Goal: Information Seeking & Learning: Learn about a topic

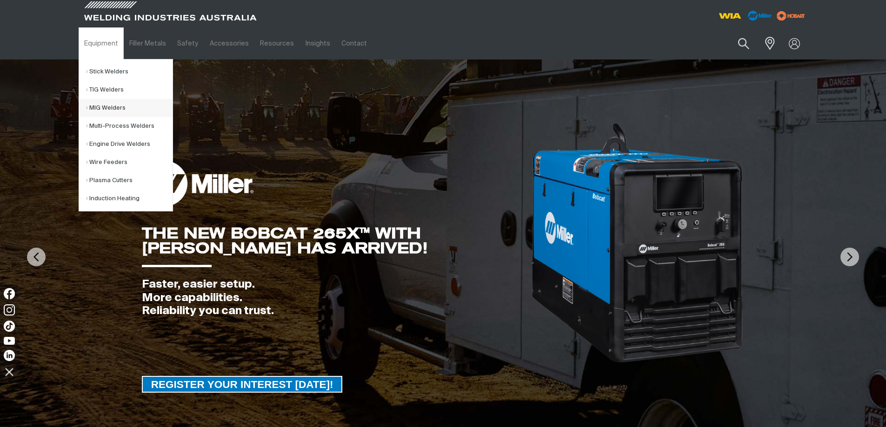
click at [111, 109] on link "MIG Welders" at bounding box center [129, 108] width 86 height 18
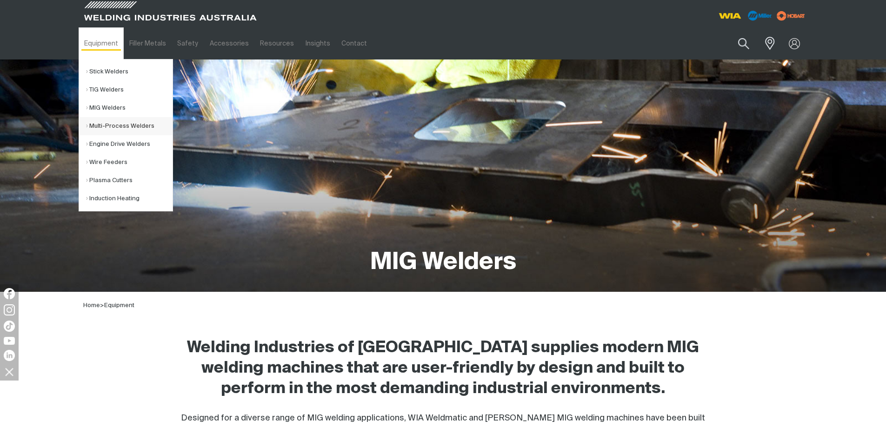
click at [115, 125] on link "Multi-Process Welders" at bounding box center [129, 126] width 86 height 18
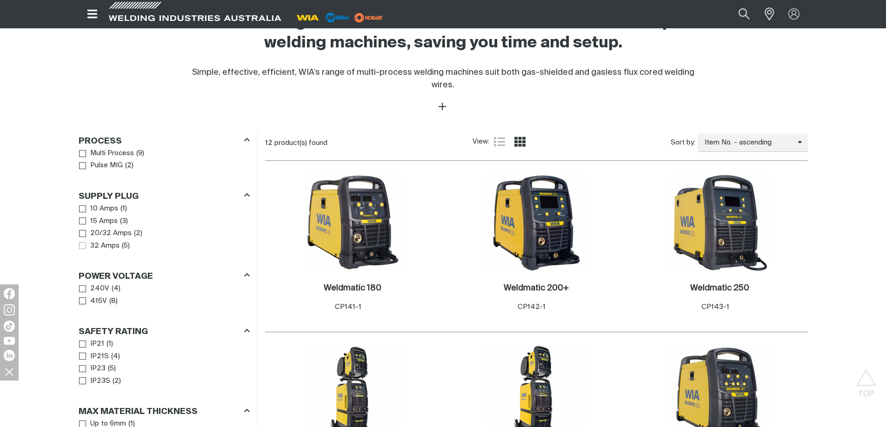
scroll to position [465, 0]
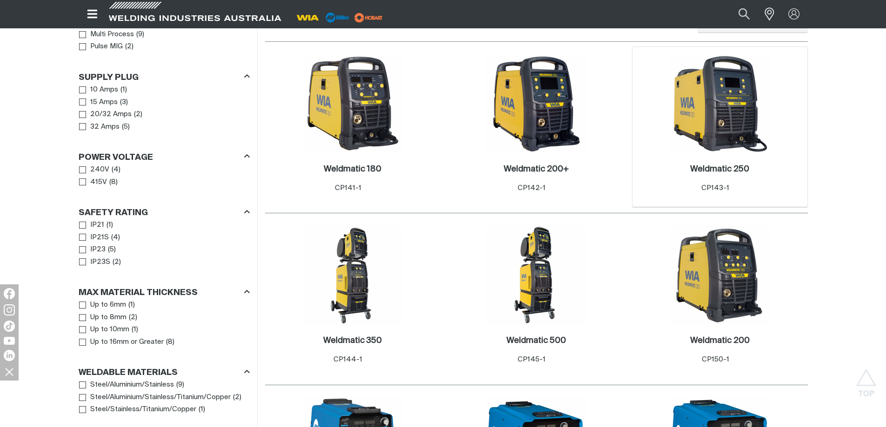
click at [741, 99] on img at bounding box center [719, 103] width 99 height 99
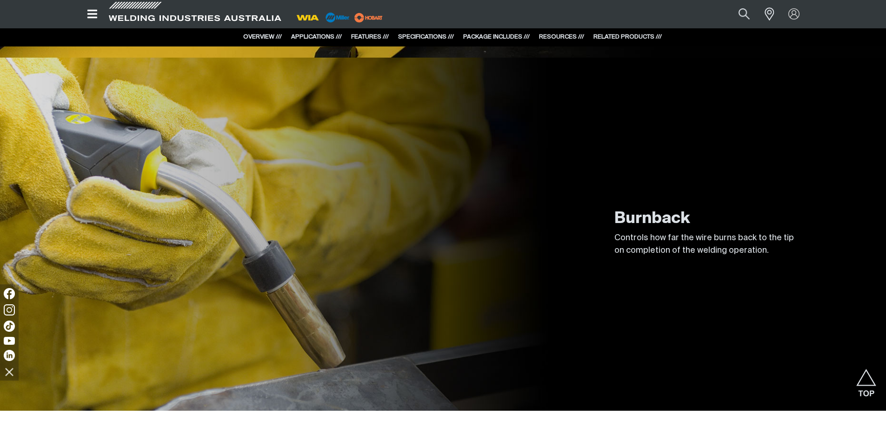
scroll to position [2611, 0]
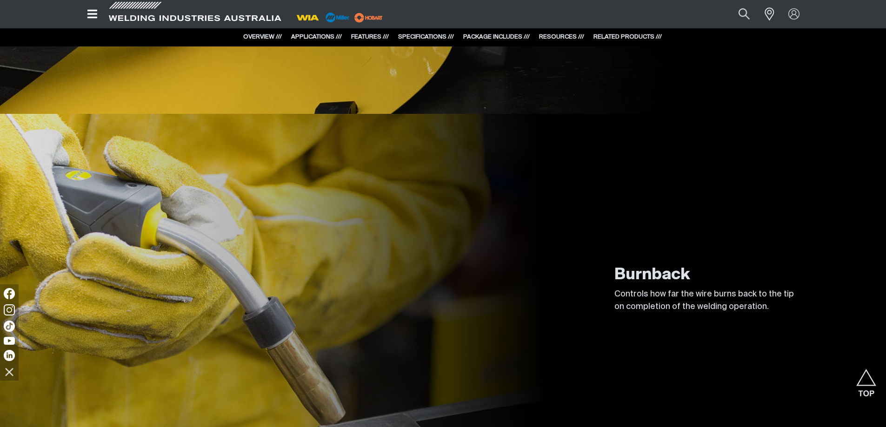
click at [560, 38] on link "RESOURCES ///" at bounding box center [561, 37] width 45 height 6
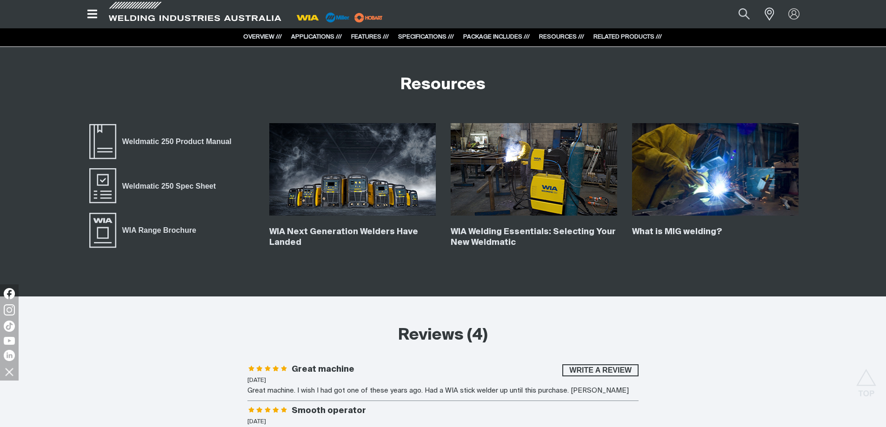
click at [619, 37] on link "RELATED PRODUCTS ///" at bounding box center [627, 37] width 68 height 6
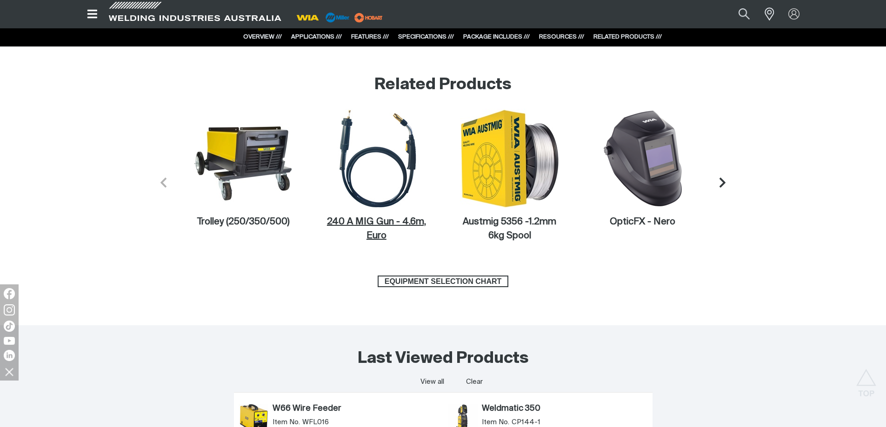
scroll to position [4269, 0]
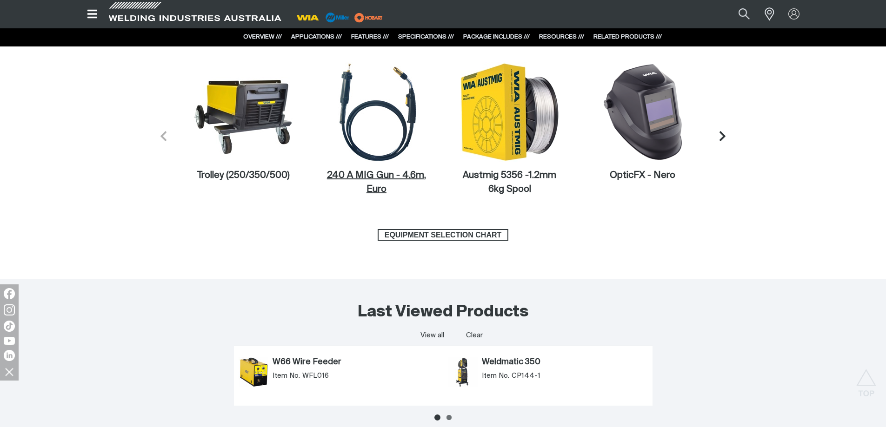
click at [363, 169] on figcaption "240 A MIG Gun - 4.6m, Euro" at bounding box center [375, 183] width 99 height 28
